Goal: Task Accomplishment & Management: Use online tool/utility

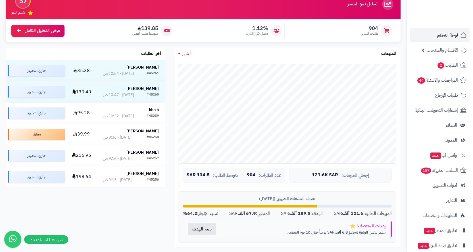
scroll to position [22, 0]
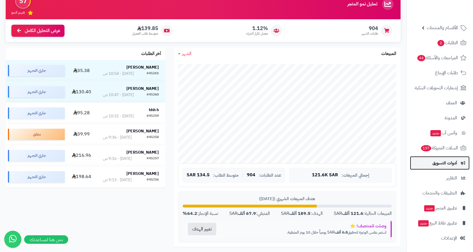
click at [444, 165] on span "أدوات التسويق" at bounding box center [444, 163] width 25 height 8
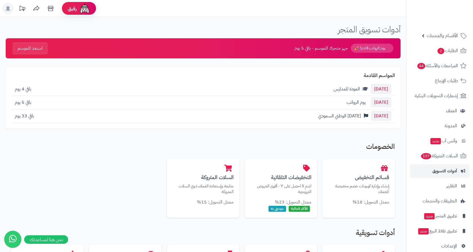
scroll to position [22, 0]
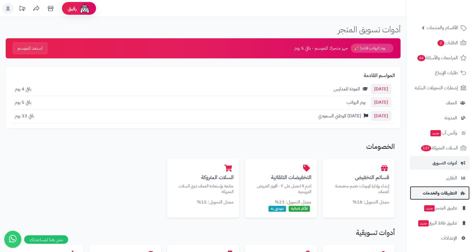
click at [441, 194] on span "التطبيقات والخدمات" at bounding box center [439, 193] width 34 height 8
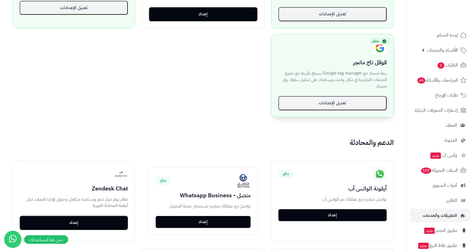
scroll to position [454, 0]
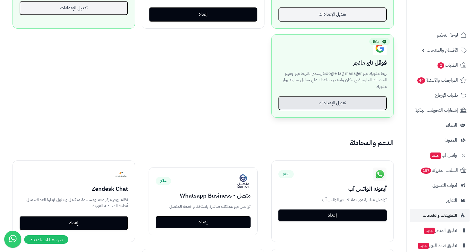
click at [318, 107] on button "تعديل الإعدادات" at bounding box center [332, 103] width 108 height 14
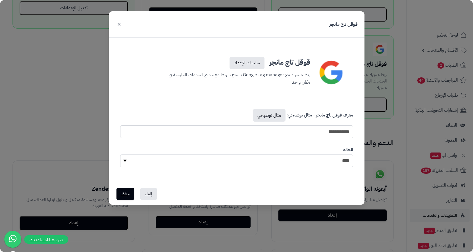
click at [120, 26] on button "×" at bounding box center [119, 24] width 7 height 12
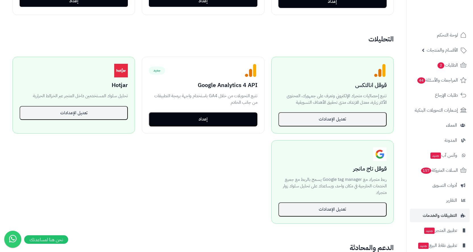
scroll to position [341, 0]
